Goal: Feedback & Contribution: Leave review/rating

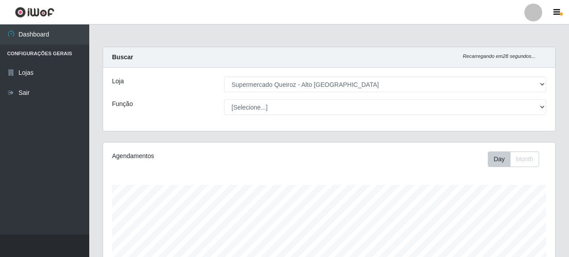
select select "496"
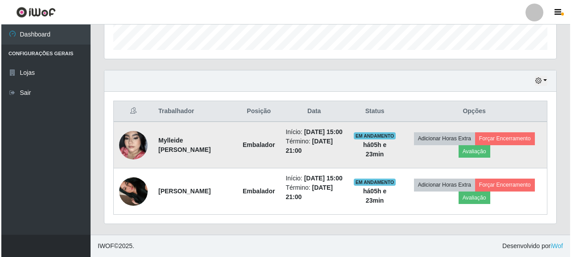
scroll to position [185, 452]
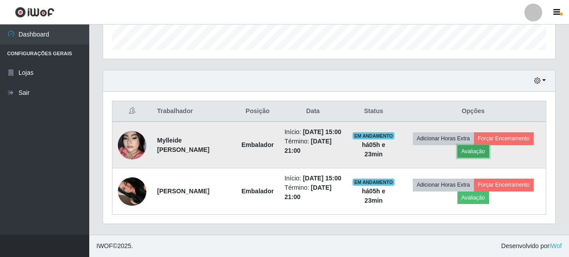
click at [480, 145] on button "Avaliação" at bounding box center [473, 151] width 32 height 12
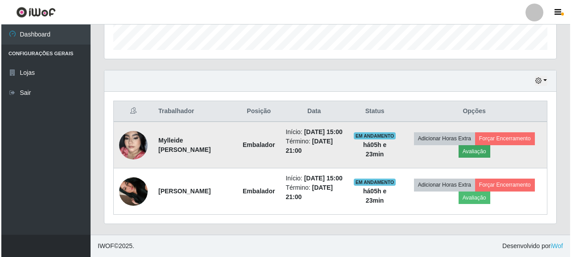
scroll to position [185, 447]
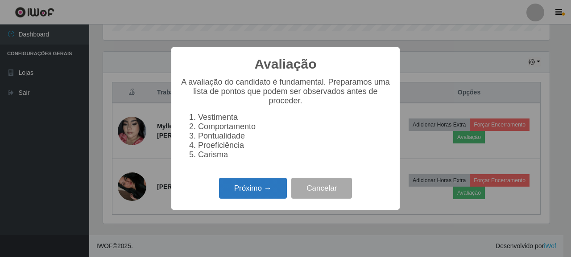
click at [261, 193] on button "Próximo →" at bounding box center [253, 188] width 68 height 21
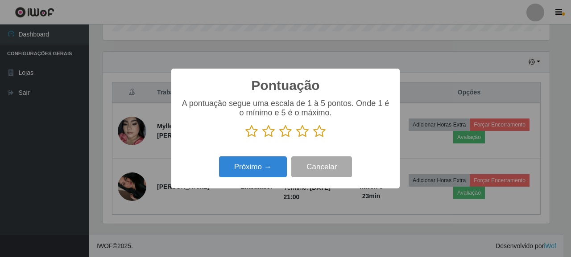
scroll to position [446060, 445799]
click at [288, 128] on icon at bounding box center [285, 131] width 12 height 13
click at [279, 138] on input "radio" at bounding box center [279, 138] width 0 height 0
click at [300, 135] on icon at bounding box center [302, 131] width 12 height 13
click at [296, 138] on input "radio" at bounding box center [296, 138] width 0 height 0
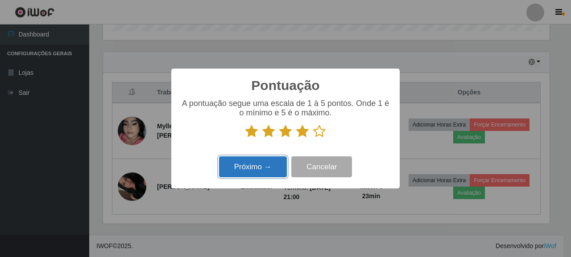
click at [272, 162] on button "Próximo →" at bounding box center [253, 167] width 68 height 21
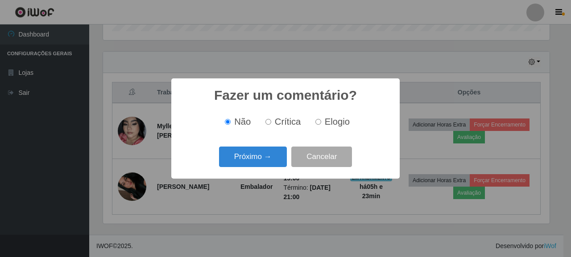
click at [283, 121] on span "Crítica" at bounding box center [288, 122] width 26 height 10
click at [271, 121] on input "Crítica" at bounding box center [269, 122] width 6 height 6
radio input "true"
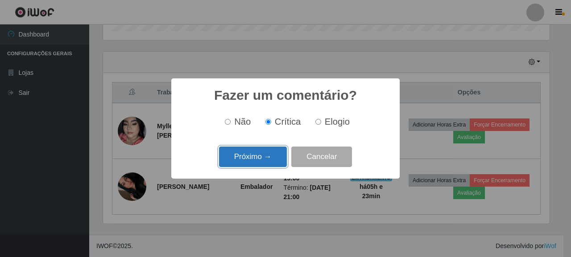
click at [275, 152] on button "Próximo →" at bounding box center [253, 157] width 68 height 21
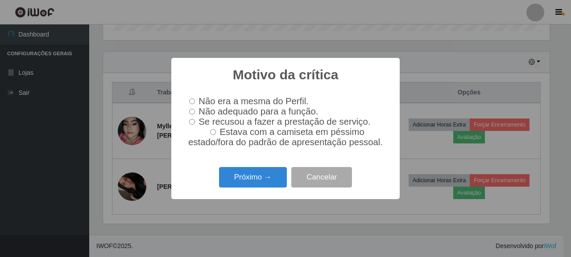
click at [216, 132] on input "Estava com a camiseta em péssimo estado/fora do padrão de apresentação pessoal." at bounding box center [213, 132] width 6 height 6
radio input "true"
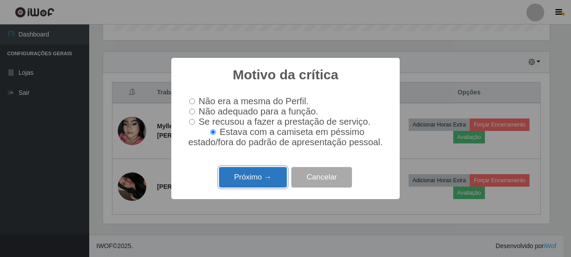
click at [253, 188] on button "Próximo →" at bounding box center [253, 177] width 68 height 21
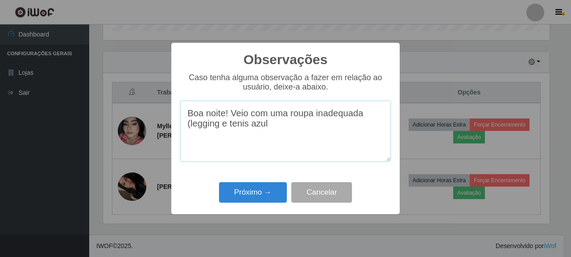
click at [281, 133] on textarea "Boa noite! Veio com uma roupa inadequada (legging e tenis azul" at bounding box center [285, 131] width 211 height 61
type textarea "Boa noite! Veio com uma roupa inadequada (legging e tenis azul)."
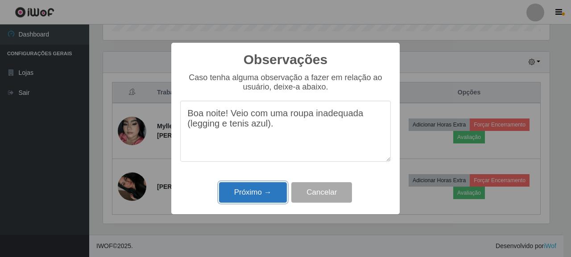
click at [252, 189] on button "Próximo →" at bounding box center [253, 193] width 68 height 21
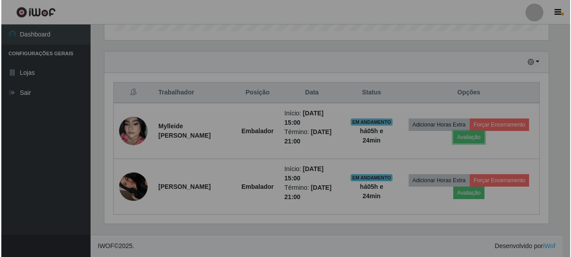
scroll to position [185, 452]
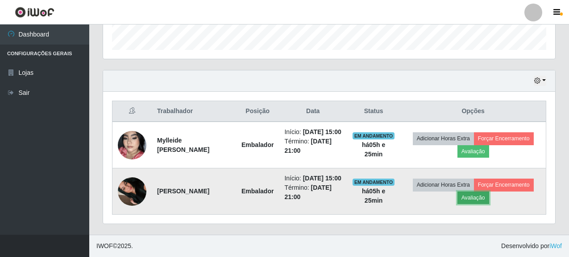
click at [489, 194] on button "Avaliação" at bounding box center [473, 198] width 32 height 12
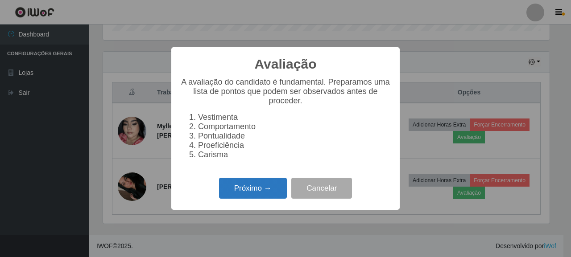
click at [270, 194] on button "Próximo →" at bounding box center [253, 188] width 68 height 21
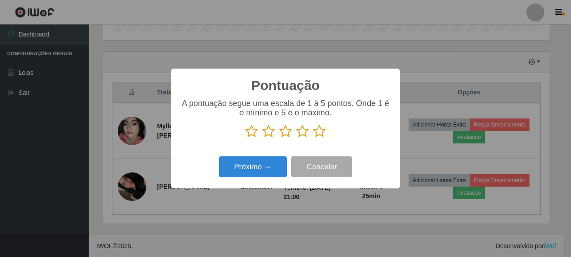
scroll to position [446060, 445799]
click at [291, 133] on icon at bounding box center [285, 131] width 12 height 13
click at [279, 138] on input "radio" at bounding box center [279, 138] width 0 height 0
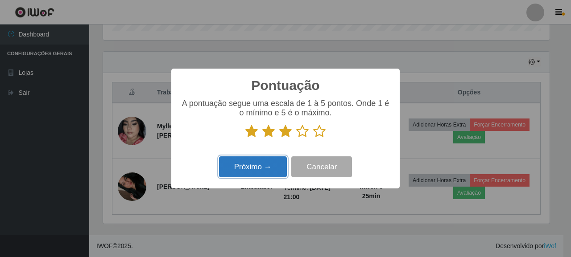
click at [263, 162] on button "Próximo →" at bounding box center [253, 167] width 68 height 21
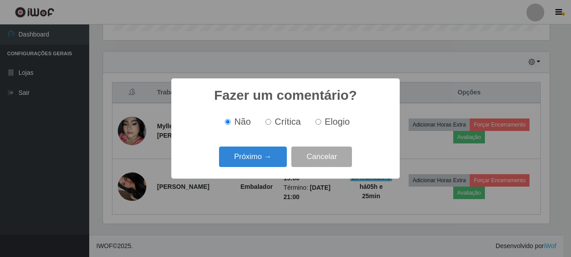
drag, startPoint x: 286, startPoint y: 120, endPoint x: 281, endPoint y: 121, distance: 5.5
click at [285, 120] on span "Crítica" at bounding box center [288, 122] width 26 height 10
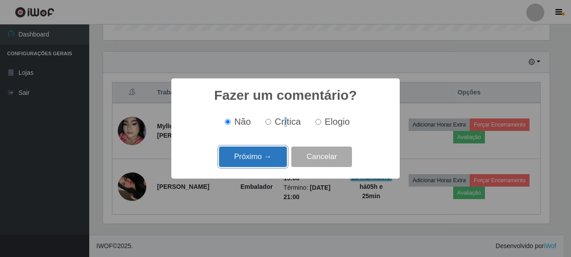
click at [253, 159] on button "Próximo →" at bounding box center [253, 157] width 68 height 21
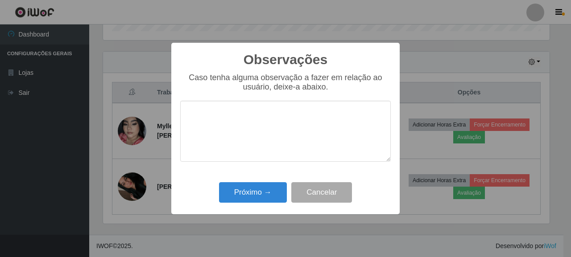
click at [232, 124] on textarea at bounding box center [285, 131] width 211 height 61
type textarea "b"
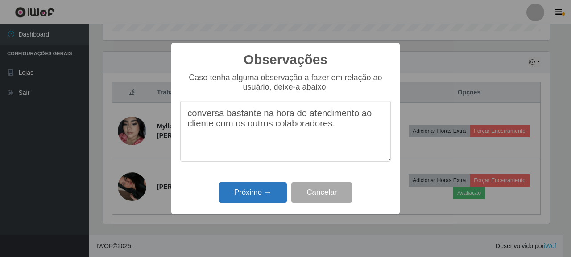
type textarea "conversa bastante na hora do atendimento ao cliente com os outros colaboradores."
click at [244, 196] on button "Próximo →" at bounding box center [253, 193] width 68 height 21
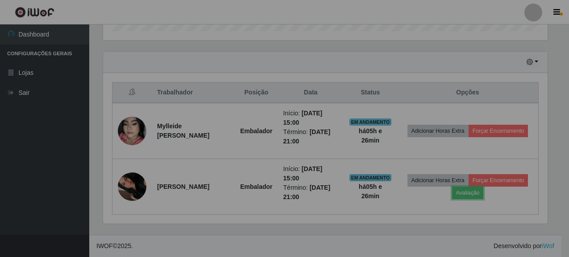
scroll to position [185, 452]
